Goal: Task Accomplishment & Management: Complete application form

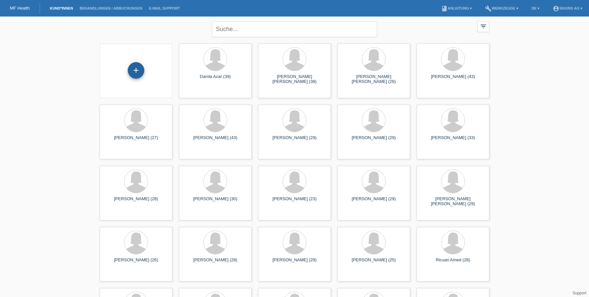
click at [133, 72] on div "+" at bounding box center [136, 70] width 16 height 11
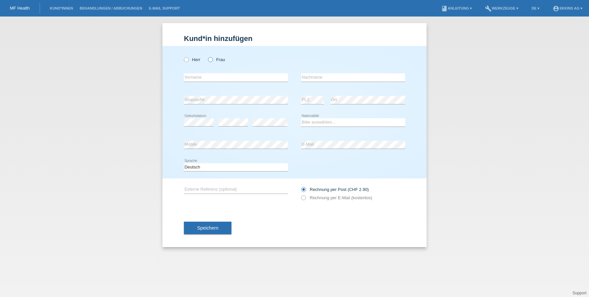
click at [207, 56] on icon at bounding box center [207, 56] width 0 height 0
click at [209, 61] on input "Frau" at bounding box center [210, 59] width 4 height 4
radio input "true"
type input "[PERSON_NAME]"
type input "Gjoklaj"
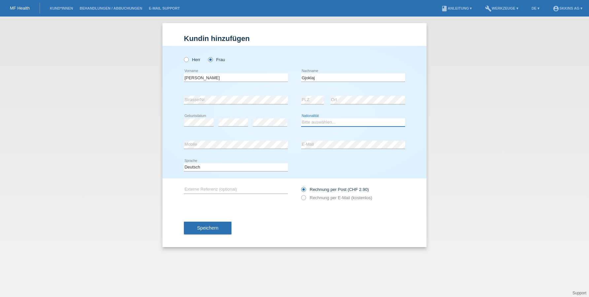
select select "XK"
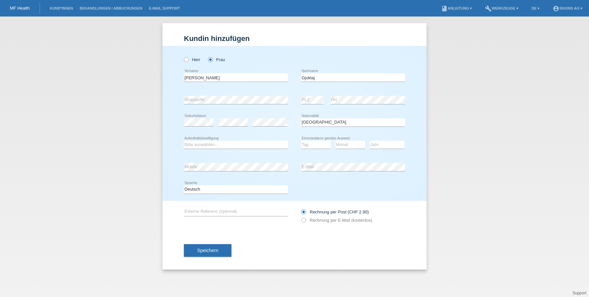
click at [225, 149] on div "Bitte auswählen... C B B - Flüchtlingsstatus Andere error Aufenthaltsbewilligung" at bounding box center [236, 145] width 104 height 22
select select "C"
select select "29"
select select "07"
select select "2005"
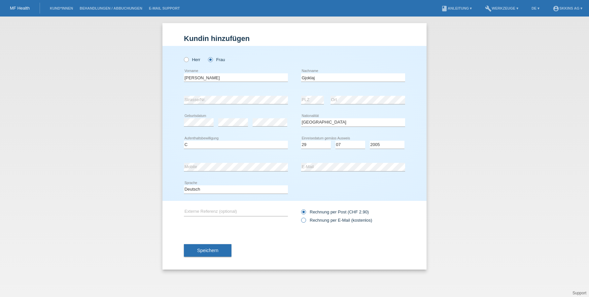
click at [300, 216] on icon at bounding box center [300, 216] width 0 height 0
click at [304, 219] on input "Rechnung per E-Mail (kostenlos)" at bounding box center [303, 221] width 4 height 8
radio input "true"
click at [221, 247] on button "Speichern" at bounding box center [208, 250] width 48 height 13
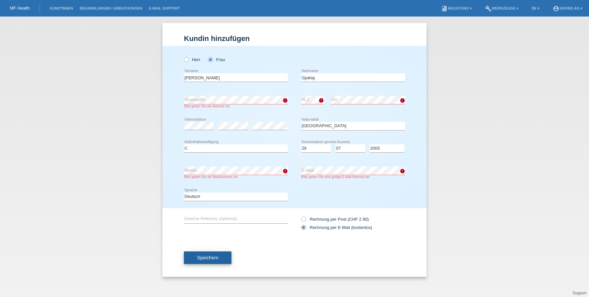
click at [215, 255] on span "Speichern" at bounding box center [207, 257] width 21 height 5
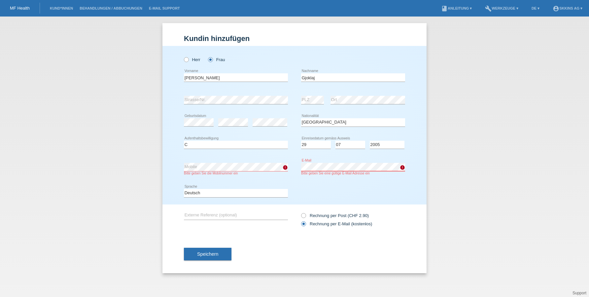
click at [297, 167] on div "error Mobile Bitte geben Sie die Mobilnummer ein error E-Mail Bitte geben Sie e…" at bounding box center [294, 169] width 221 height 26
click at [220, 251] on button "Speichern" at bounding box center [208, 253] width 48 height 13
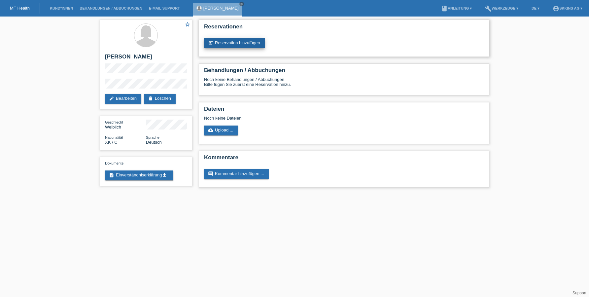
click at [212, 42] on icon "post_add" at bounding box center [210, 42] width 5 height 5
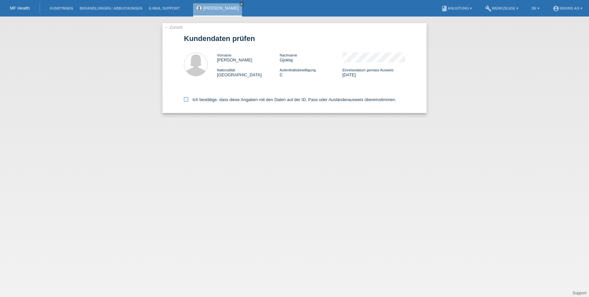
click at [186, 99] on icon at bounding box center [186, 99] width 4 height 4
click at [186, 99] on input "Ich bestätige, dass diese Angaben mit den Daten auf der ID, Pass oder Ausländer…" at bounding box center [186, 99] width 4 height 4
checkbox input "true"
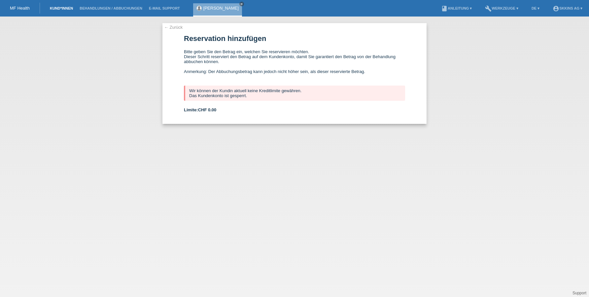
click at [59, 10] on link "Kund*innen" at bounding box center [62, 8] width 30 height 4
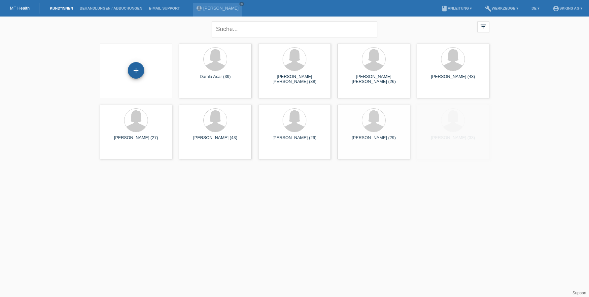
click at [137, 72] on div "+" at bounding box center [136, 70] width 16 height 11
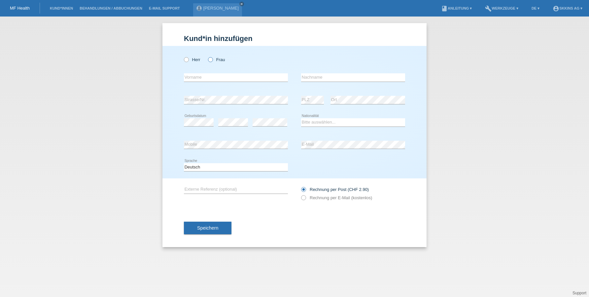
click at [207, 56] on icon at bounding box center [207, 56] width 0 height 0
click at [211, 61] on input "Frau" at bounding box center [210, 59] width 4 height 4
radio input "true"
type input "[PERSON_NAME]"
type input "o"
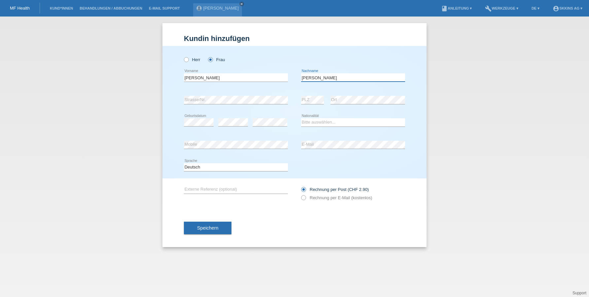
click at [317, 78] on input "Lopes Preira" at bounding box center [353, 77] width 104 height 8
type input "Lopes Pereira"
select select "PT"
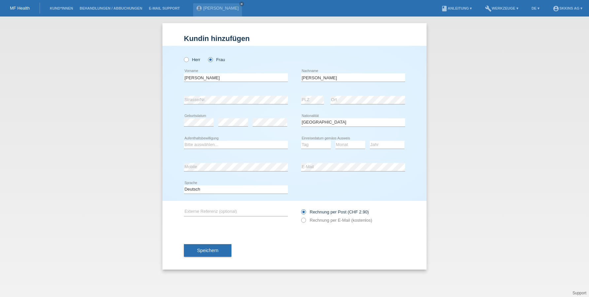
click at [208, 148] on icon at bounding box center [236, 148] width 104 height 0
select select "C"
select select "27"
select select "02"
select select "2020"
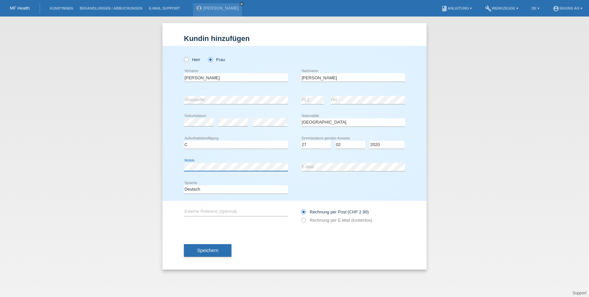
drag, startPoint x: 381, startPoint y: 144, endPoint x: 172, endPoint y: 167, distance: 210.8
click at [172, 167] on div "Herr Frau Juliana error Vorname C" at bounding box center [294, 123] width 264 height 155
click at [300, 216] on icon at bounding box center [300, 216] width 0 height 0
click at [303, 221] on input "Rechnung per E-Mail (kostenlos)" at bounding box center [303, 221] width 4 height 8
radio input "true"
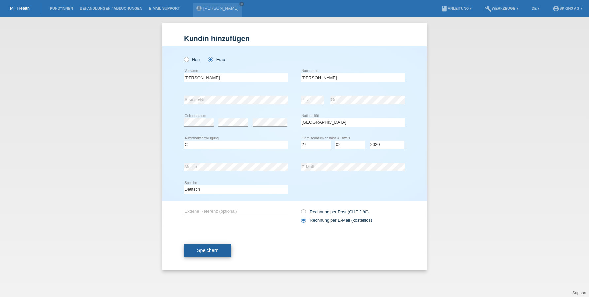
click at [219, 252] on button "Speichern" at bounding box center [208, 250] width 48 height 13
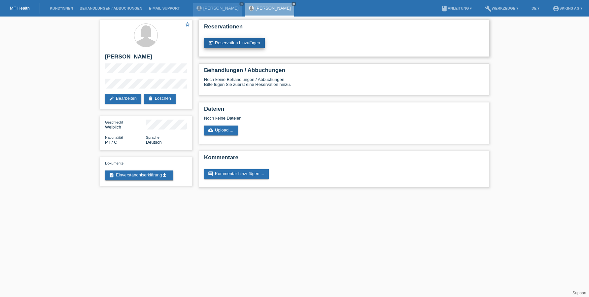
click at [230, 44] on link "post_add Reservation hinzufügen" at bounding box center [234, 43] width 61 height 10
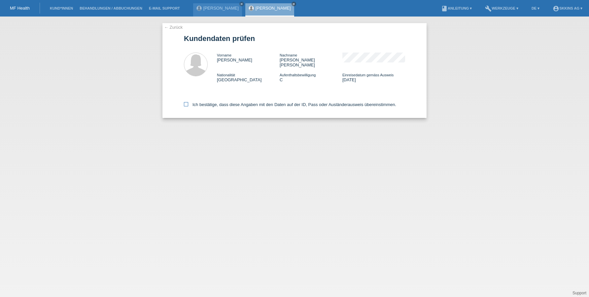
click at [187, 102] on icon at bounding box center [186, 104] width 4 height 4
click at [187, 102] on input "Ich bestätige, dass diese Angaben mit den Daten auf der ID, Pass oder Ausländer…" at bounding box center [186, 104] width 4 height 4
checkbox input "true"
